Goal: Task Accomplishment & Management: Manage account settings

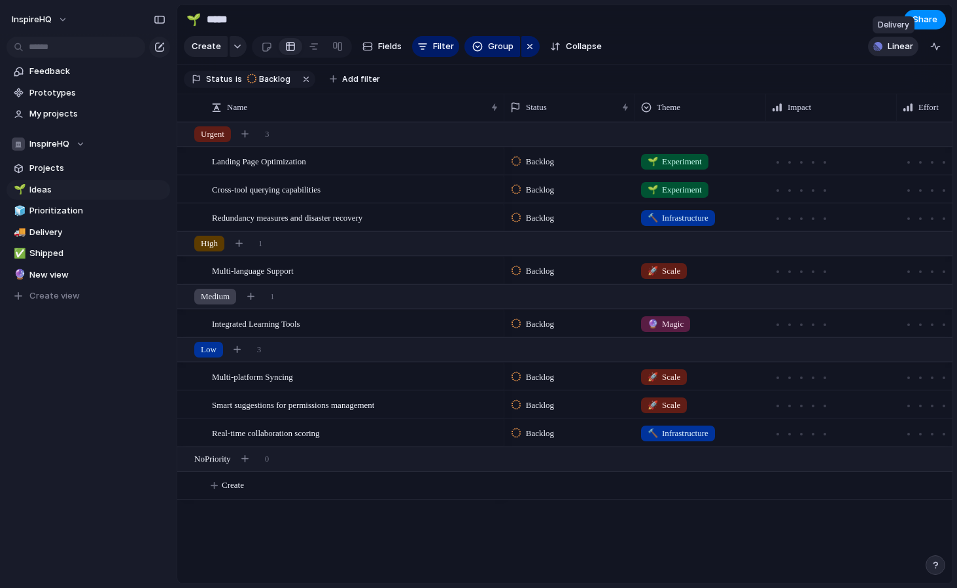
click at [894, 46] on span "Linear" at bounding box center [901, 46] width 26 height 13
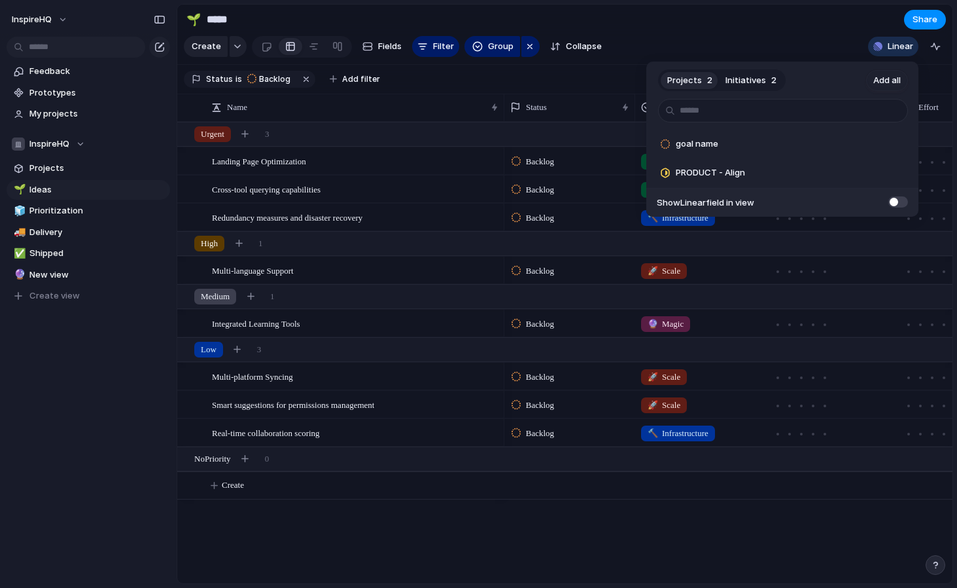
click at [898, 202] on span at bounding box center [899, 201] width 20 height 11
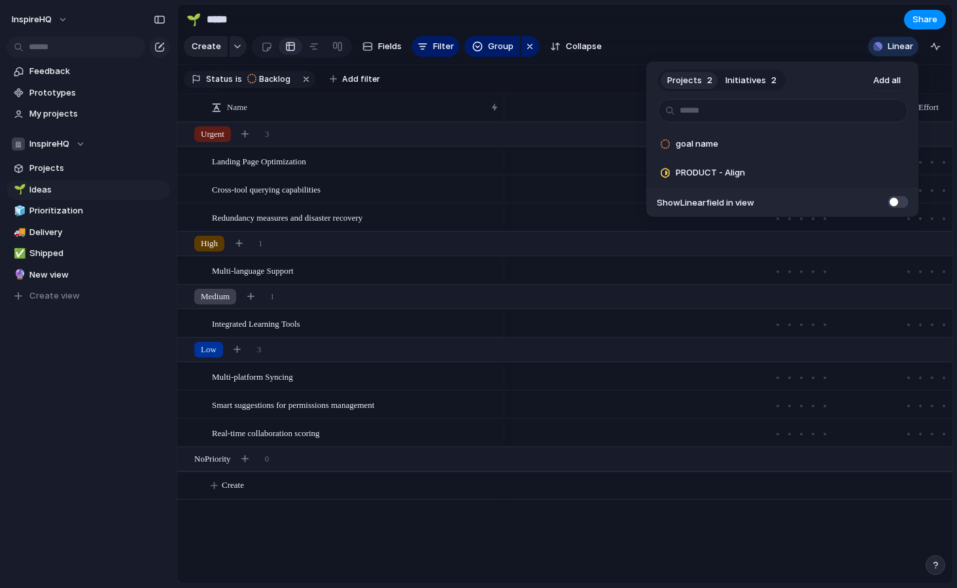
scroll to position [0, 501]
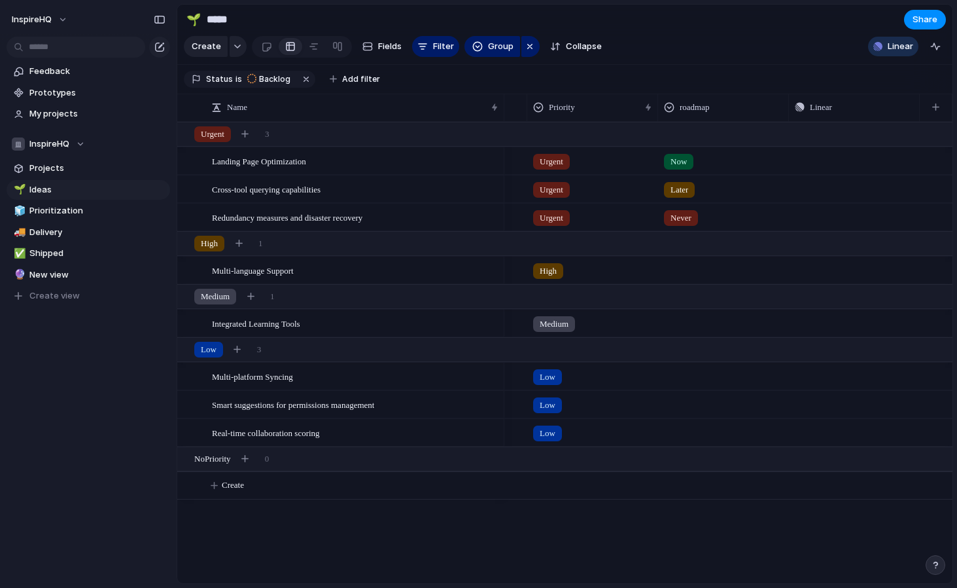
click at [891, 272] on div "Projects 2 Initiatives 2 Add all goal name Add PRODUCT - Align Add Show Linear …" at bounding box center [478, 294] width 957 height 588
click at [823, 157] on div "Push" at bounding box center [855, 161] width 130 height 26
click at [870, 163] on button "Push" at bounding box center [875, 160] width 44 height 17
click at [798, 169] on div "Project Issue" at bounding box center [478, 294] width 957 height 588
click at [912, 156] on button "button" at bounding box center [906, 160] width 17 height 17
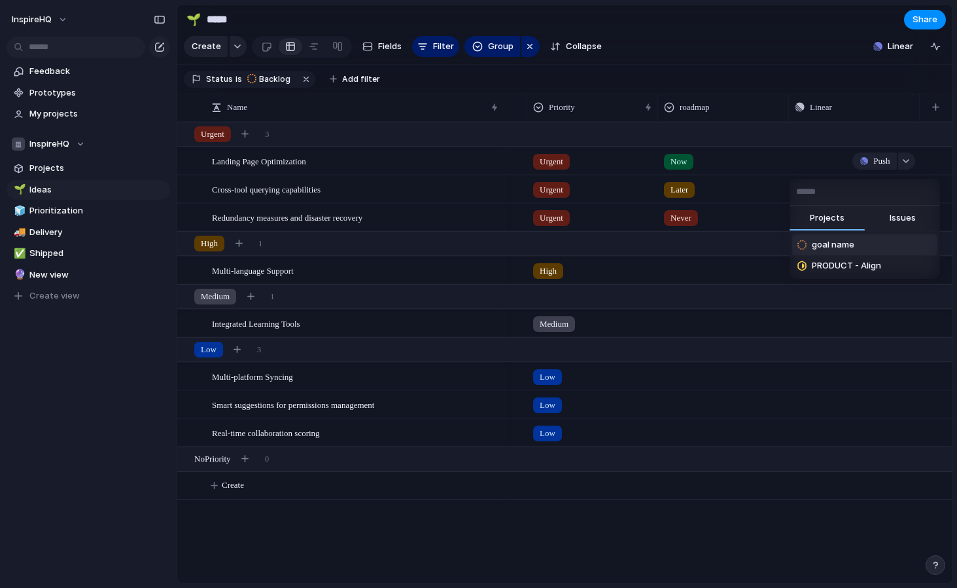
click at [885, 219] on button "Issues" at bounding box center [902, 218] width 75 height 26
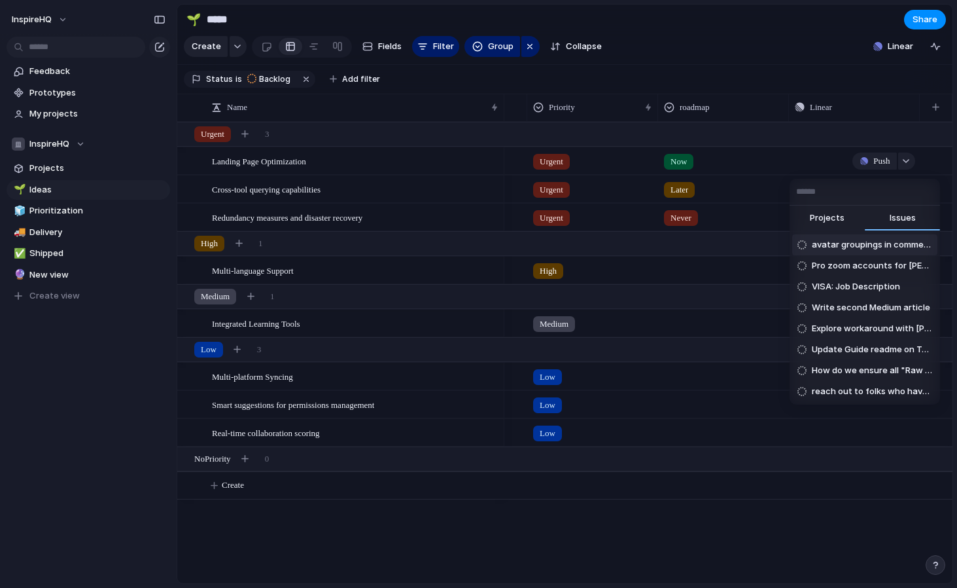
click at [841, 247] on span "avatar groupings in comment" at bounding box center [872, 244] width 120 height 13
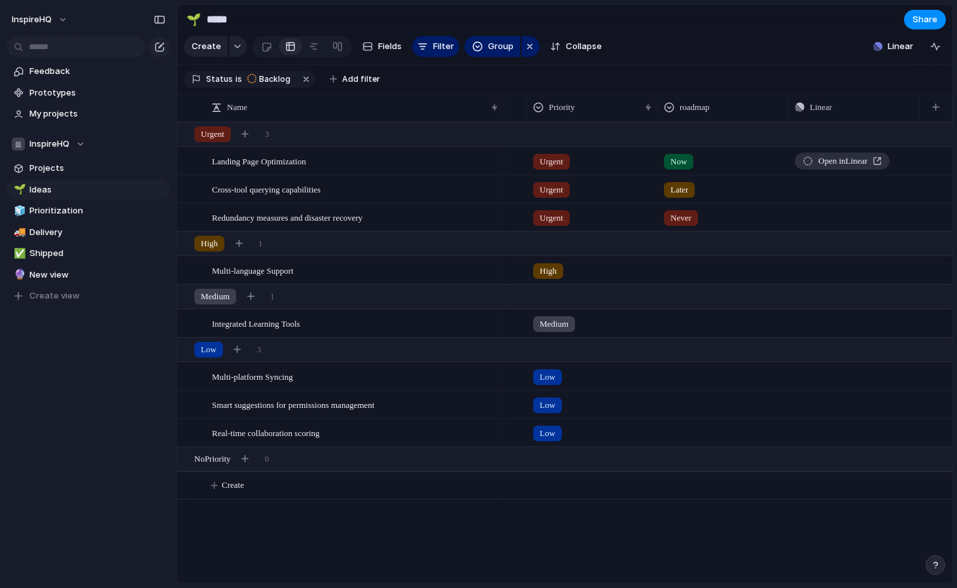
click at [888, 160] on link "Open in Linear" at bounding box center [842, 160] width 95 height 17
click at [822, 162] on span "Open in Linear" at bounding box center [843, 160] width 49 height 13
click at [807, 164] on div at bounding box center [808, 160] width 10 height 9
click at [787, 161] on div "Now" at bounding box center [724, 159] width 130 height 22
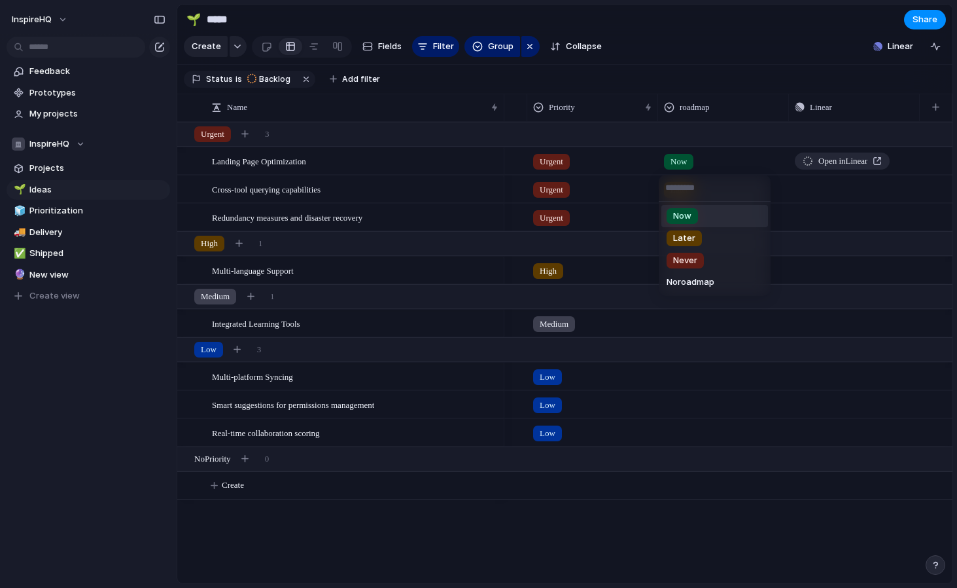
click at [813, 112] on div "Now Later Never No roadmap" at bounding box center [478, 294] width 957 height 588
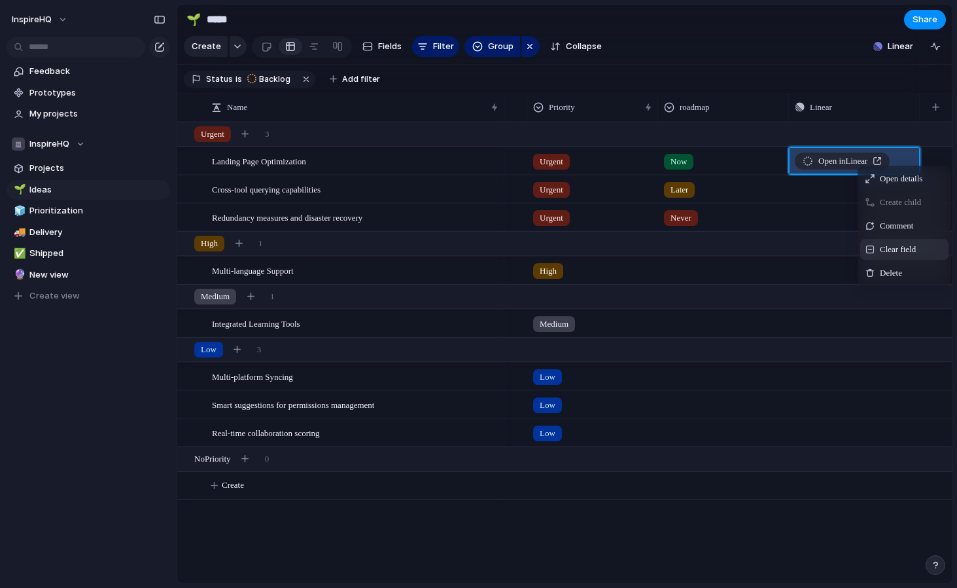
click at [887, 252] on span "Clear field" at bounding box center [898, 249] width 36 height 13
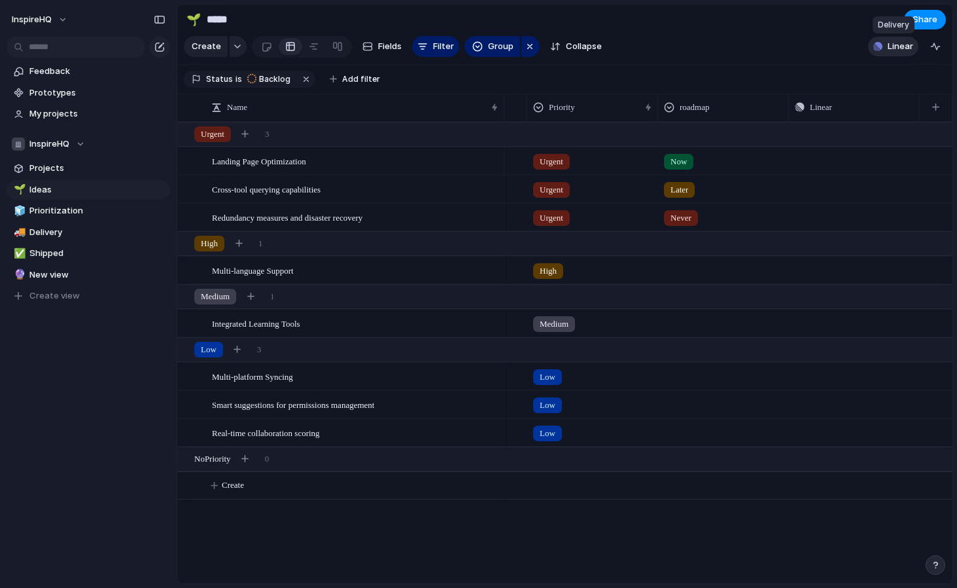
click at [884, 46] on button "Linear" at bounding box center [893, 47] width 50 height 20
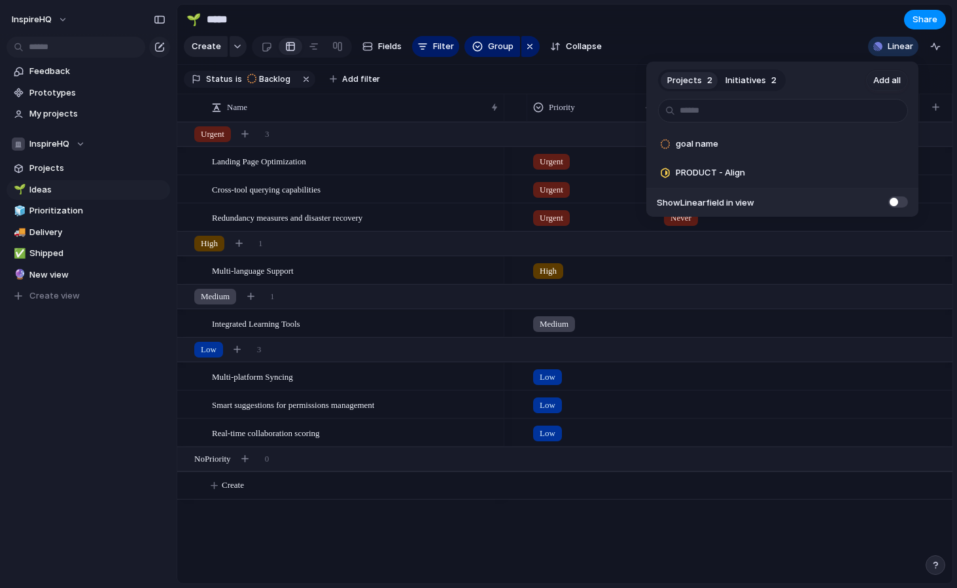
click at [758, 86] on button "Initiatives 2" at bounding box center [751, 80] width 64 height 21
click at [699, 77] on span "Projects" at bounding box center [684, 80] width 35 height 13
click at [737, 117] on input "text" at bounding box center [783, 111] width 250 height 24
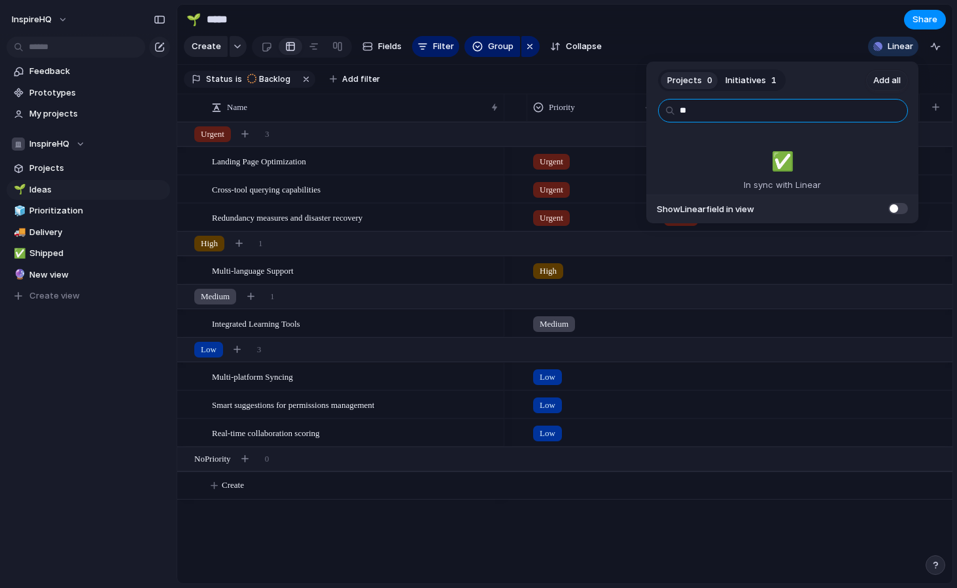
type input "*"
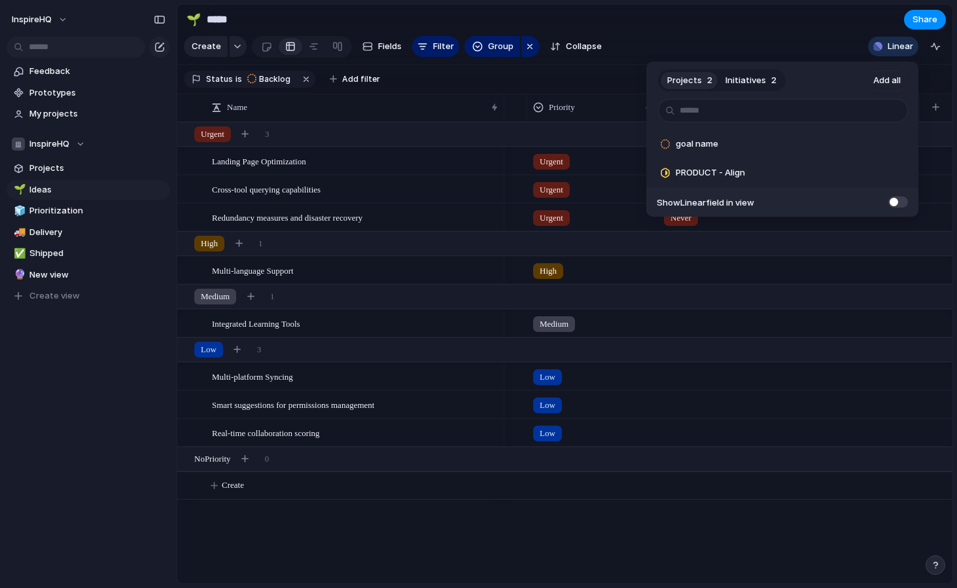
click at [787, 48] on div "Projects 2 Initiatives 2 Add all goal name Add PRODUCT - Align Add Show Linear …" at bounding box center [478, 294] width 957 height 588
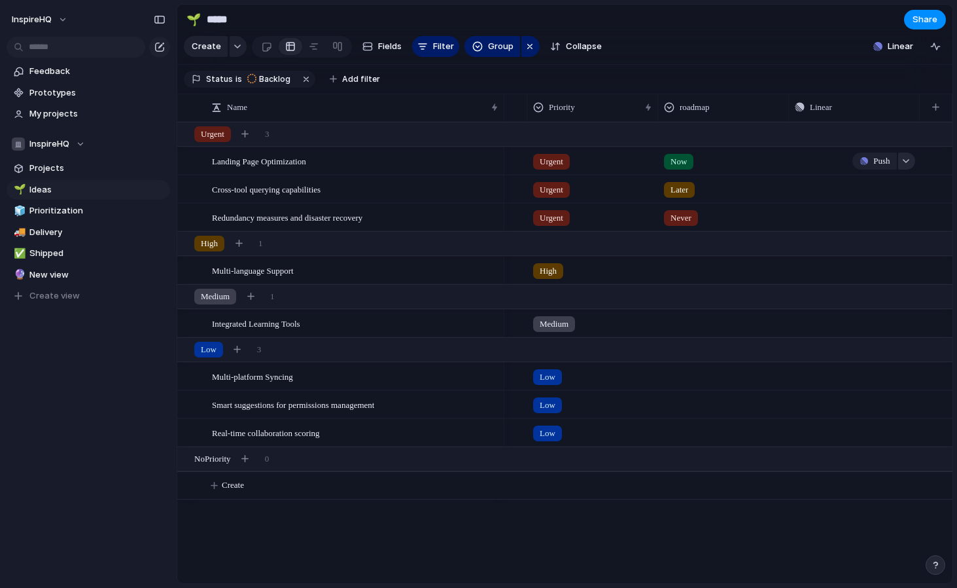
click at [904, 158] on div "button" at bounding box center [906, 160] width 9 height 5
click at [873, 163] on div "Projects Issues goal name PRODUCT - Align" at bounding box center [478, 294] width 957 height 588
click at [868, 163] on button "Push" at bounding box center [875, 160] width 44 height 17
click at [856, 81] on section "Status is Backlog Add filter" at bounding box center [564, 79] width 775 height 29
click at [824, 164] on div "Push" at bounding box center [855, 161] width 130 height 26
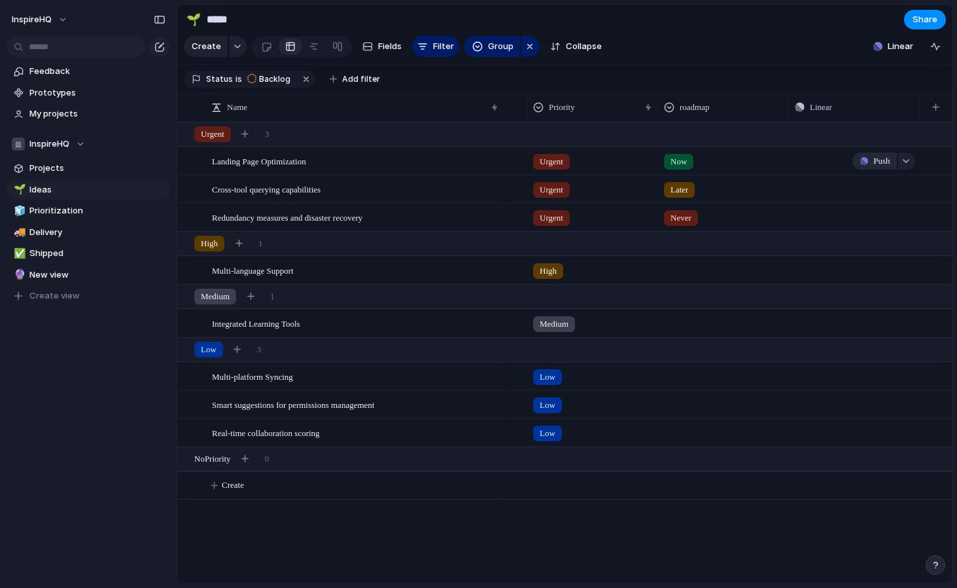
click at [873, 168] on button "Push" at bounding box center [875, 160] width 44 height 17
click at [908, 161] on div "Project Issue" at bounding box center [478, 294] width 957 height 588
click at [902, 161] on div "button" at bounding box center [906, 160] width 9 height 5
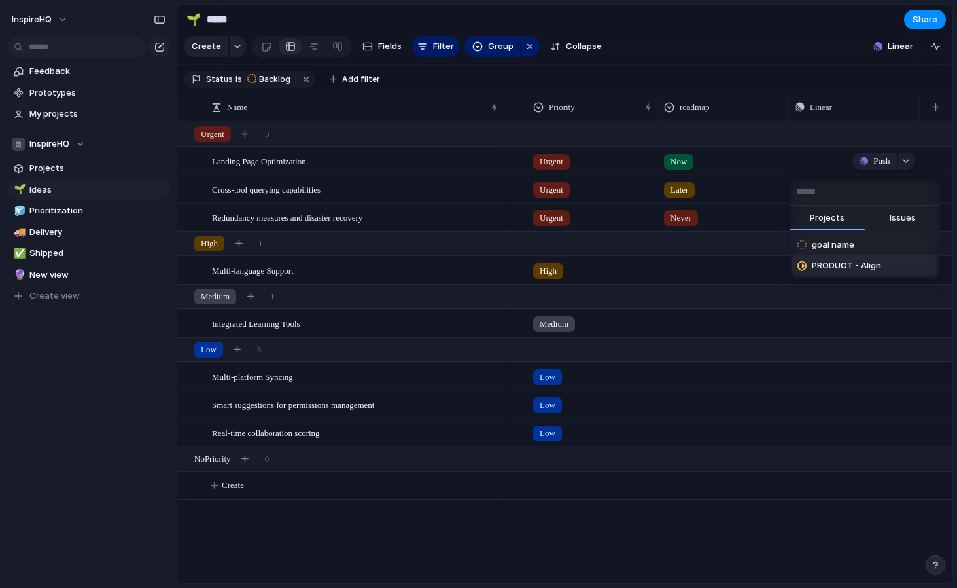
click at [837, 266] on span "PRODUCT - Align" at bounding box center [846, 265] width 69 height 13
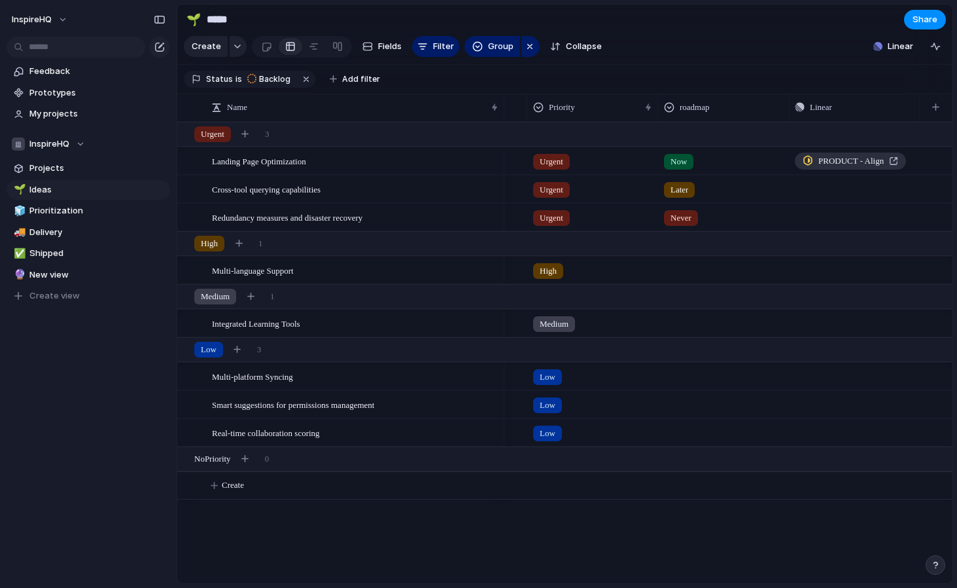
click at [834, 163] on span "PRODUCT - Align" at bounding box center [851, 160] width 65 height 13
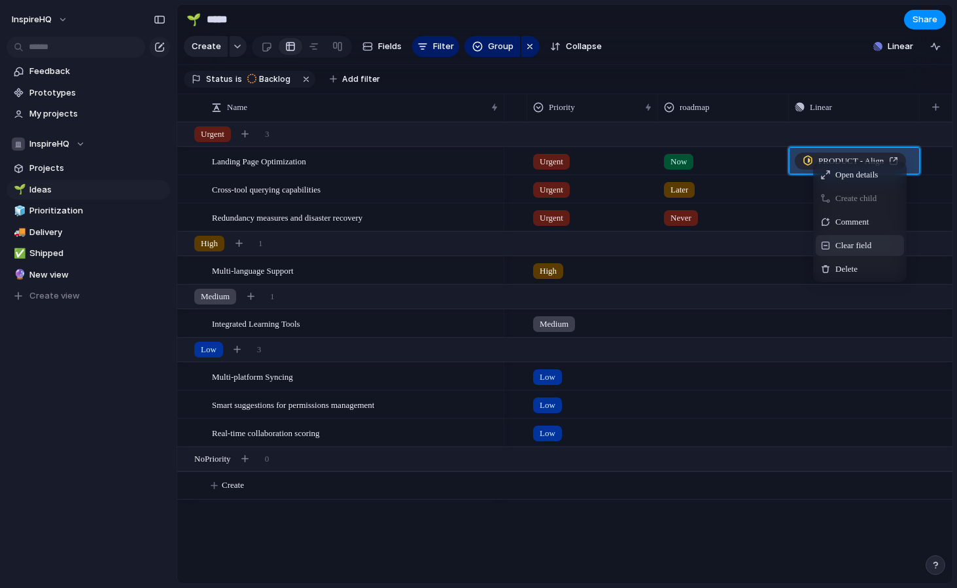
click at [845, 249] on span "Clear field" at bounding box center [854, 245] width 36 height 13
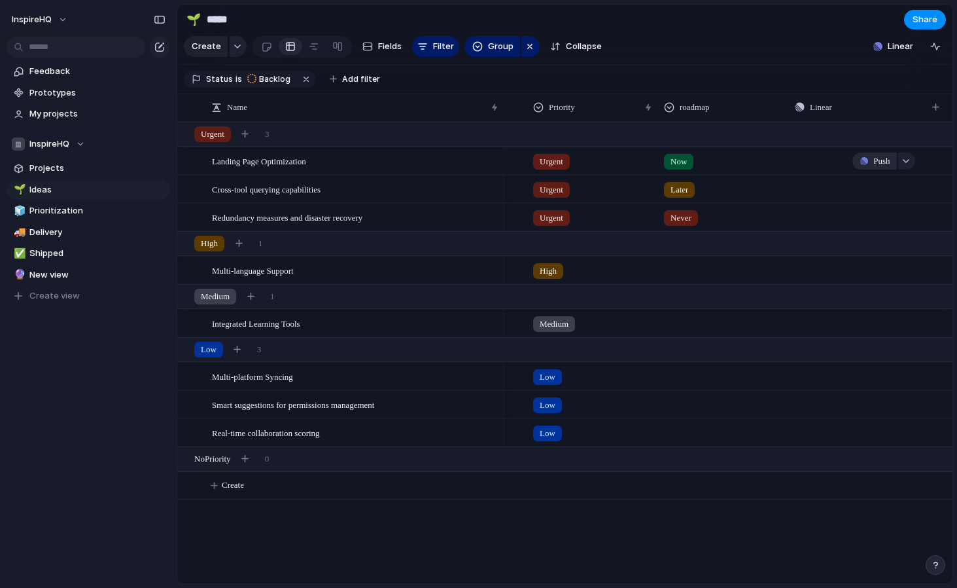
click at [878, 158] on span "Push" at bounding box center [881, 160] width 16 height 13
click at [873, 190] on span "Project" at bounding box center [862, 192] width 30 height 13
click at [820, 191] on input "text" at bounding box center [846, 192] width 112 height 26
click at [825, 221] on span "IHQ - Alignd" at bounding box center [840, 219] width 48 height 13
click at [830, 157] on span "Landing Page Optimization" at bounding box center [855, 160] width 73 height 13
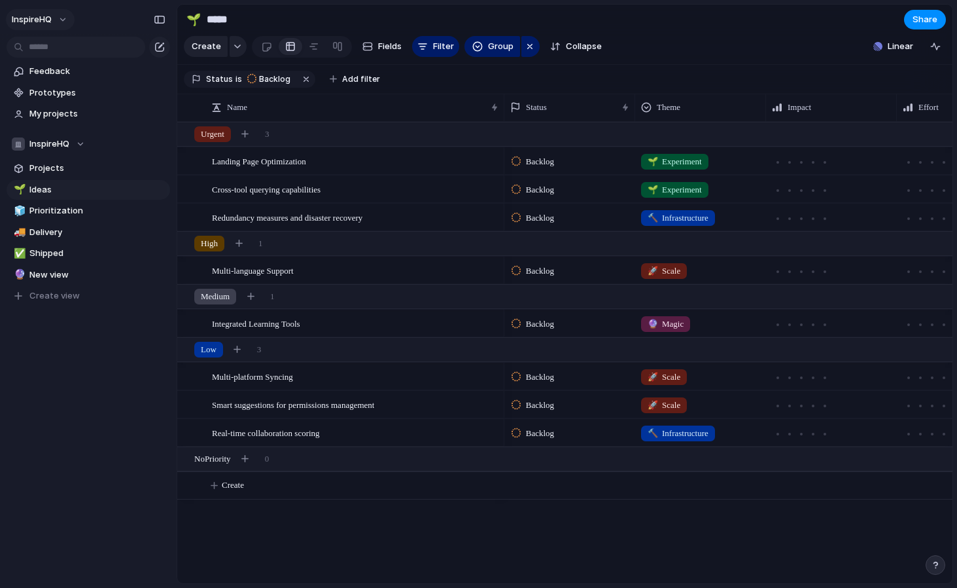
click at [35, 18] on span "InspireHQ" at bounding box center [32, 19] width 40 height 13
click at [52, 67] on span "Invite members" at bounding box center [61, 69] width 63 height 13
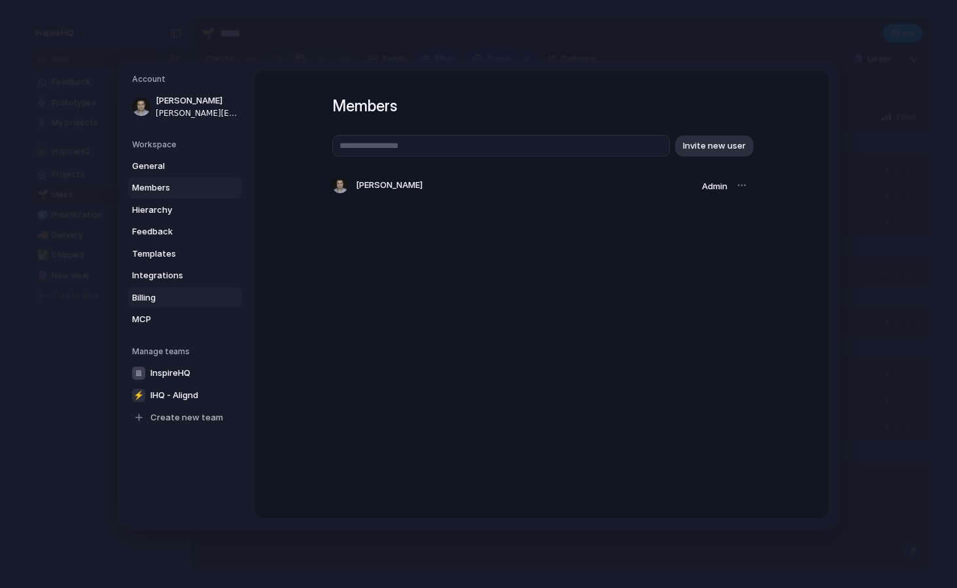
click at [157, 289] on link "Billing" at bounding box center [185, 297] width 114 height 21
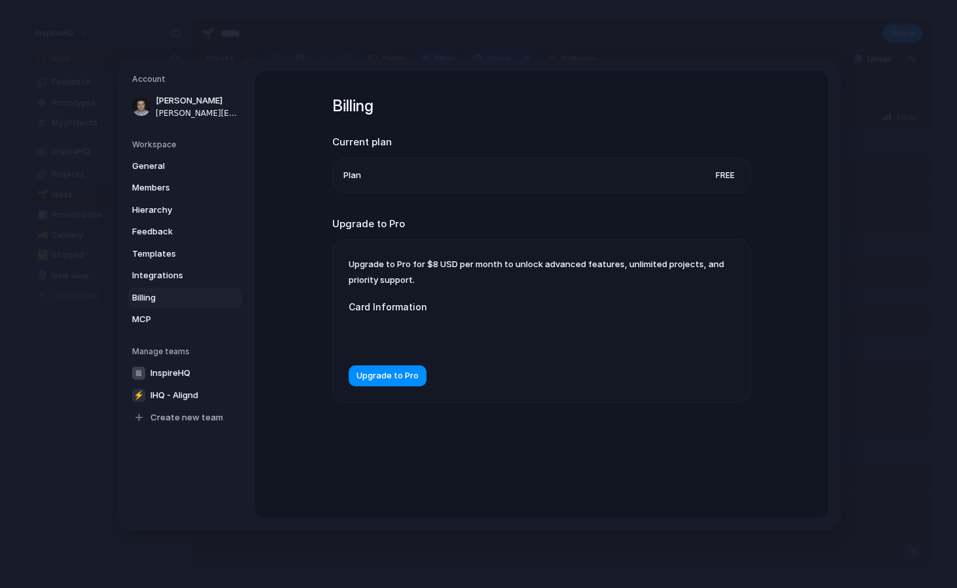
click at [358, 175] on span "Plan" at bounding box center [353, 174] width 18 height 13
click at [149, 163] on span "General" at bounding box center [174, 165] width 84 height 13
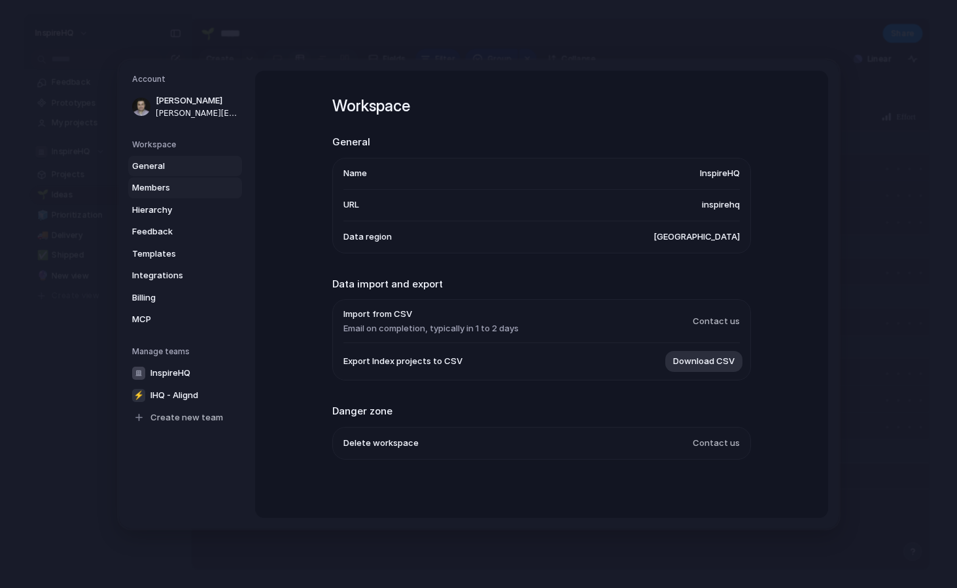
click at [148, 188] on span "Members" at bounding box center [174, 187] width 84 height 13
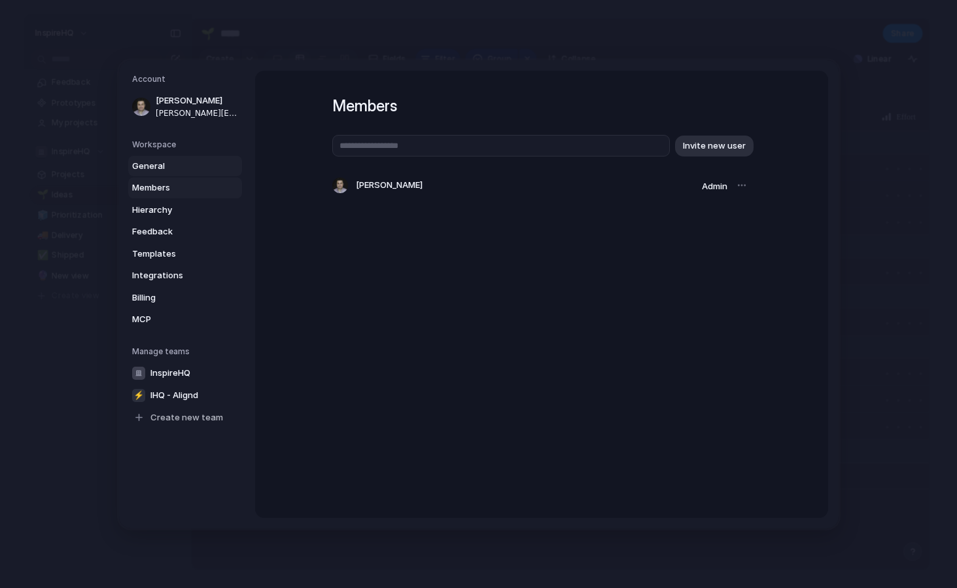
click at [144, 166] on span "General" at bounding box center [174, 165] width 84 height 13
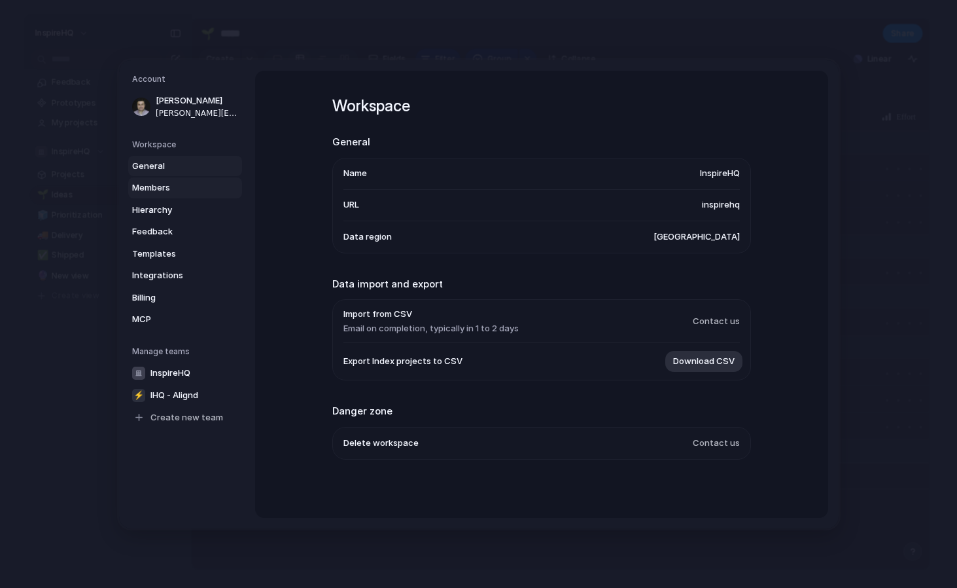
click at [141, 185] on span "Members" at bounding box center [174, 187] width 84 height 13
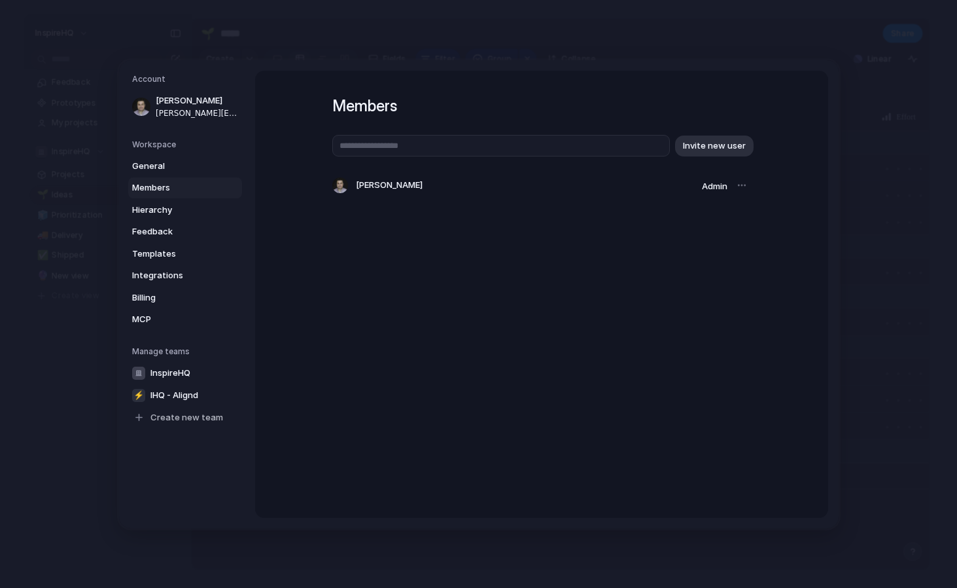
click at [705, 189] on span "Admin" at bounding box center [715, 186] width 26 height 10
click at [741, 185] on div at bounding box center [742, 185] width 18 height 18
click at [588, 150] on input "text" at bounding box center [501, 146] width 338 height 22
click at [699, 63] on div "Account [PERSON_NAME] [PERSON_NAME][EMAIL_ADDRESS][DOMAIN_NAME] Workspace Gener…" at bounding box center [479, 294] width 720 height 468
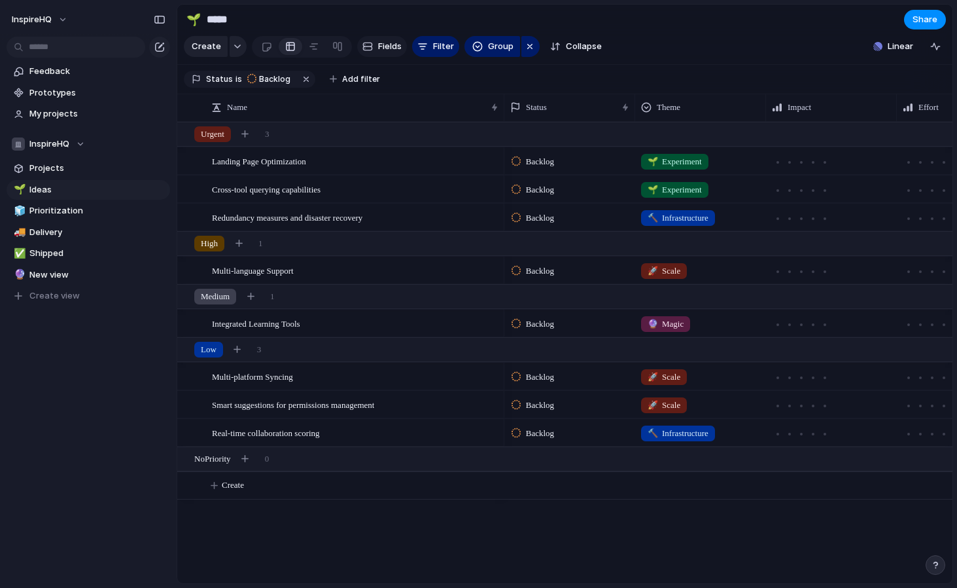
click at [369, 45] on div "button" at bounding box center [367, 46] width 10 height 10
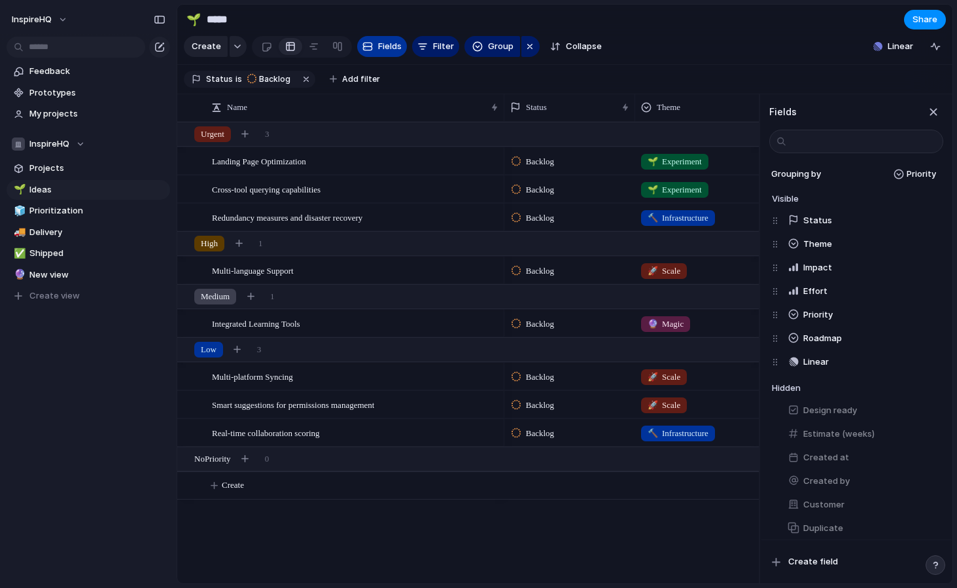
click at [369, 45] on div "button" at bounding box center [367, 46] width 10 height 10
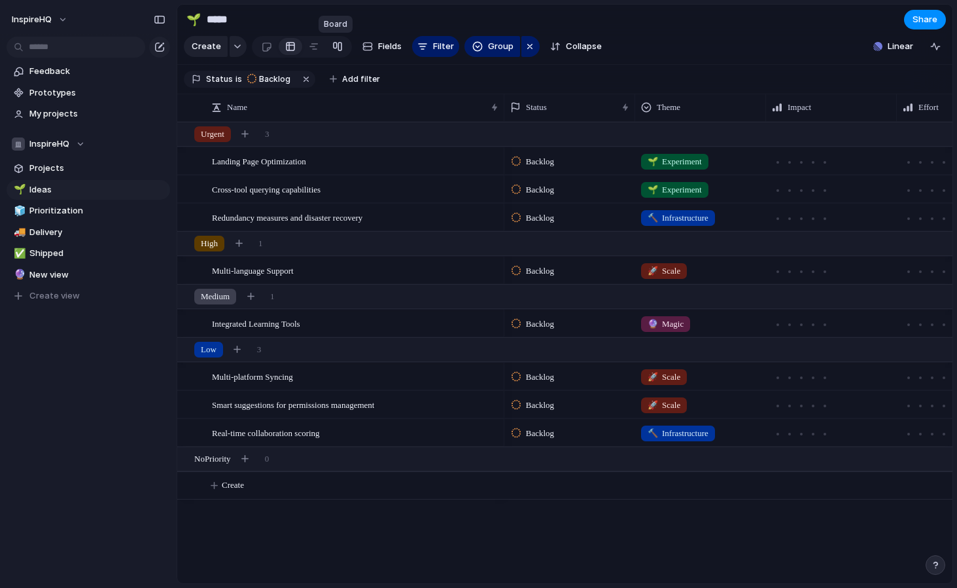
click at [335, 46] on div at bounding box center [337, 46] width 10 height 21
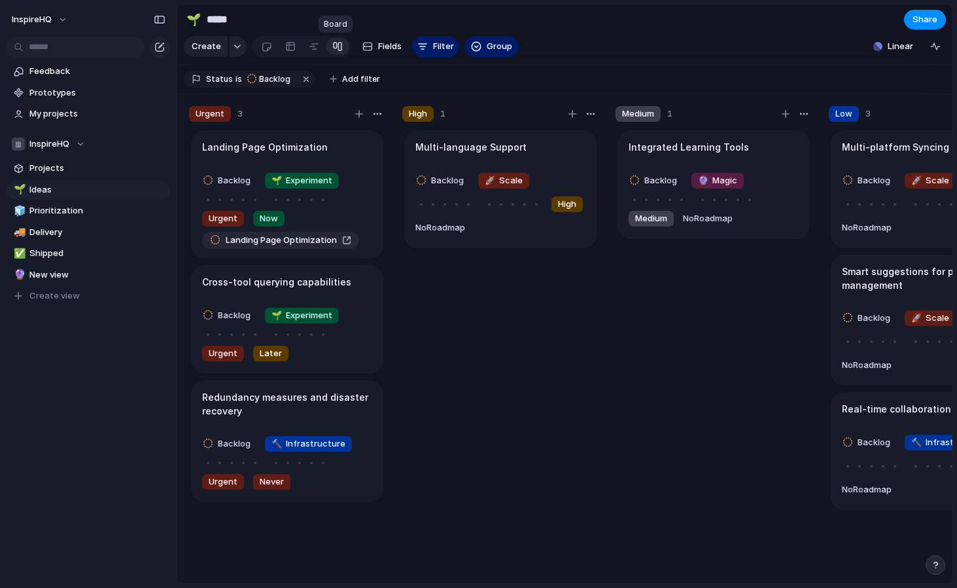
click at [335, 46] on div at bounding box center [337, 46] width 10 height 21
click at [316, 48] on div at bounding box center [314, 46] width 10 height 21
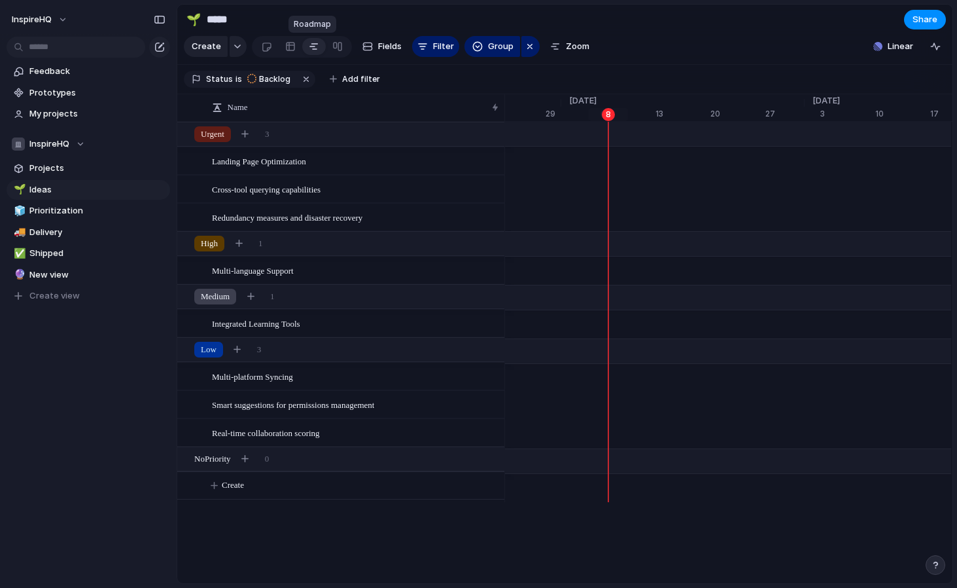
scroll to position [0, 8549]
click at [310, 47] on div at bounding box center [314, 46] width 10 height 21
click at [489, 162] on div at bounding box center [487, 161] width 22 height 17
drag, startPoint x: 608, startPoint y: 150, endPoint x: 526, endPoint y: 162, distance: 82.7
click at [525, 162] on div "[DATE] Landing Page Optimization [DATE]" at bounding box center [683, 161] width 17454 height 28
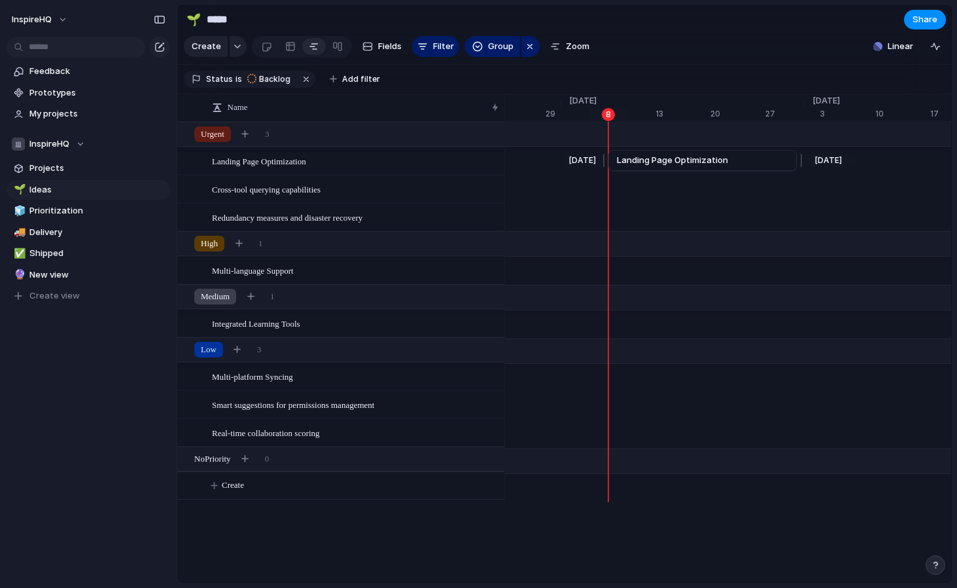
click at [773, 157] on link "Landing Page Optimization" at bounding box center [702, 160] width 171 height 20
drag, startPoint x: 764, startPoint y: 168, endPoint x: 735, endPoint y: 147, distance: 35.1
click at [735, 147] on div "[DATE] Landing Page Optimization [DATE]" at bounding box center [683, 161] width 17454 height 28
